Goal: Find specific page/section

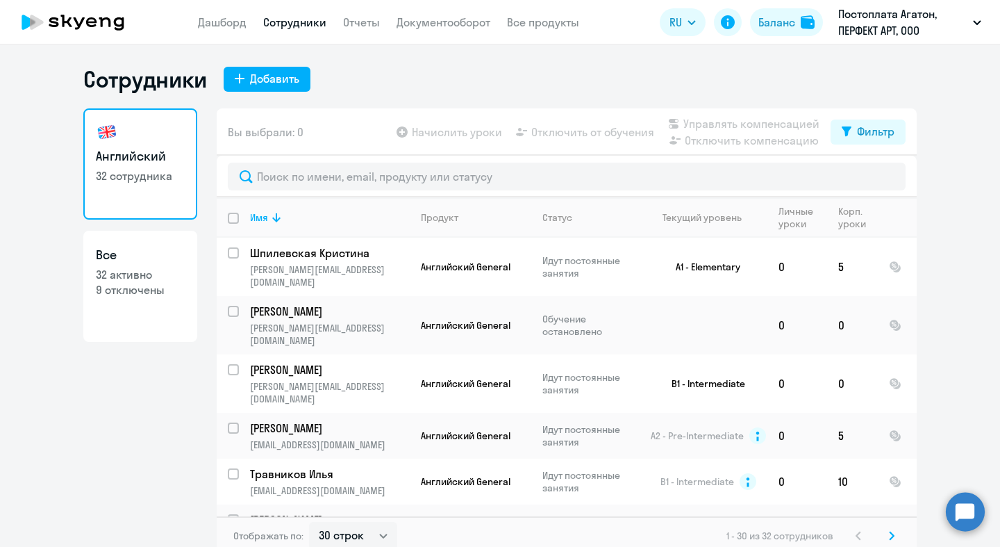
select select "30"
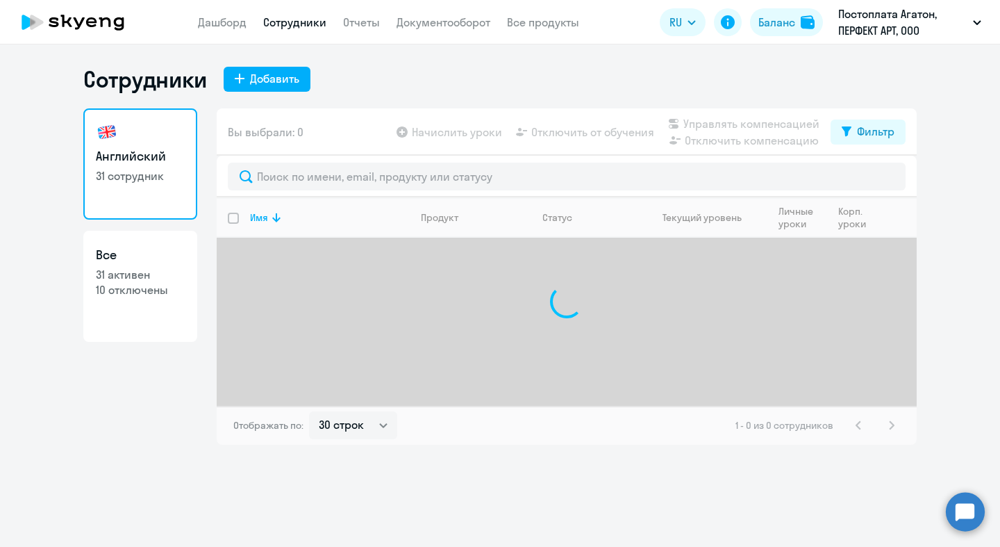
select select "30"
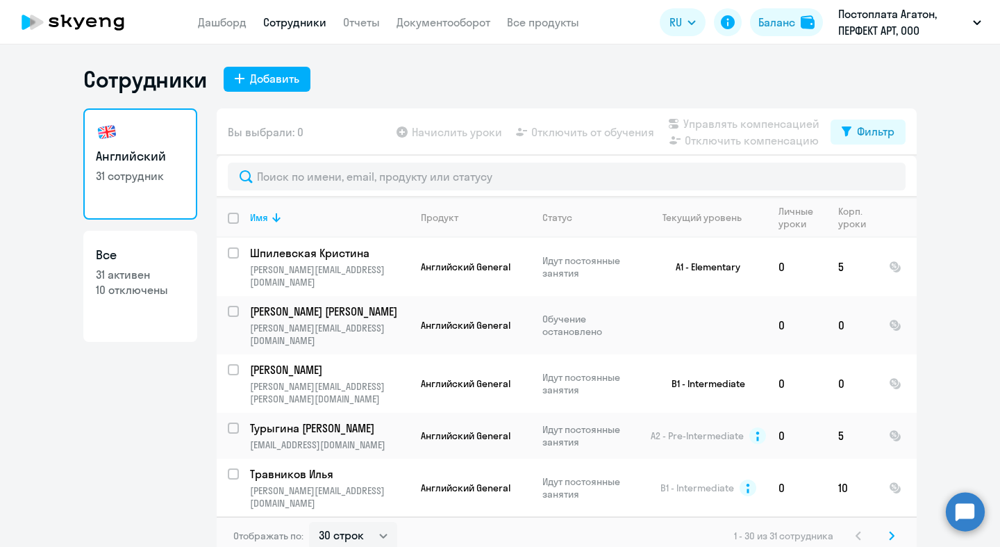
click at [113, 27] on icon at bounding box center [73, 22] width 122 height 35
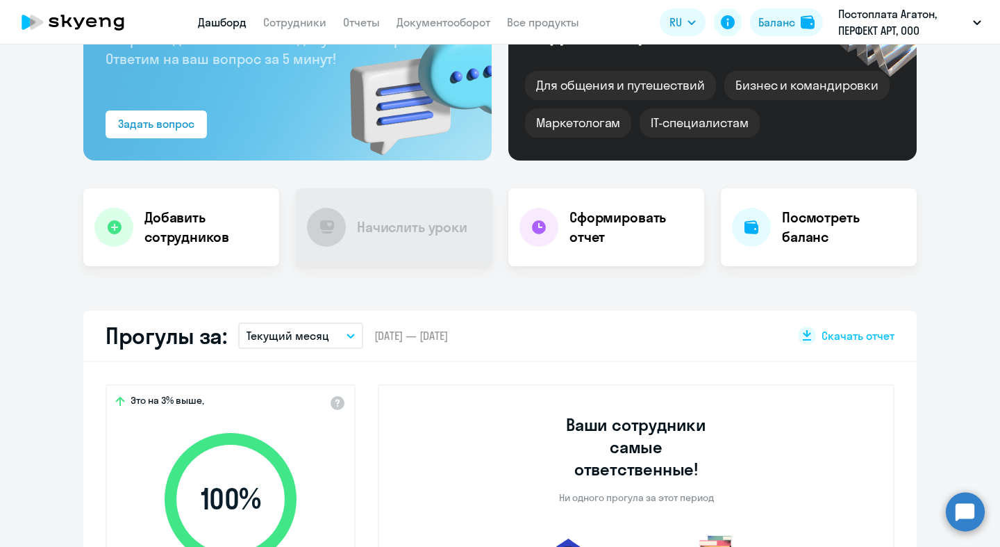
select select "30"
